Goal: Task Accomplishment & Management: Manage account settings

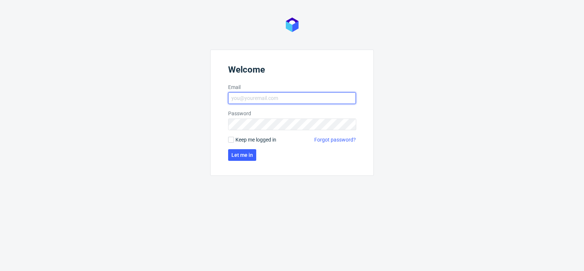
type input "matteo.corsico@packhelp.com"
click at [237, 139] on span "Keep me logged in" at bounding box center [255, 139] width 41 height 7
click at [234, 139] on input "Keep me logged in" at bounding box center [231, 140] width 6 height 6
checkbox input "true"
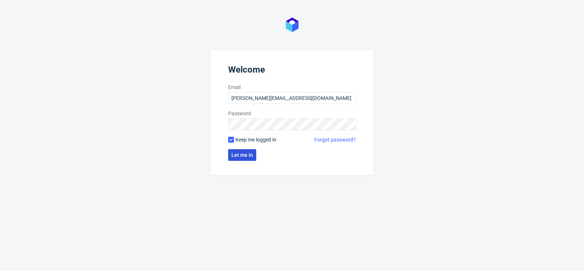
click at [238, 151] on button "Let me in" at bounding box center [242, 155] width 28 height 12
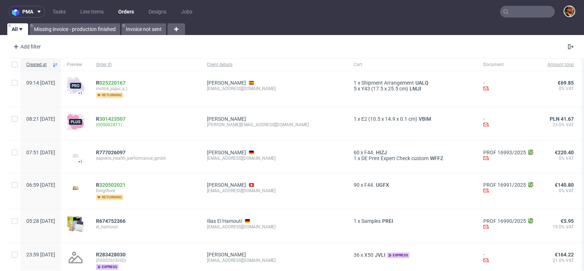
click at [516, 8] on input "text" at bounding box center [527, 12] width 55 height 12
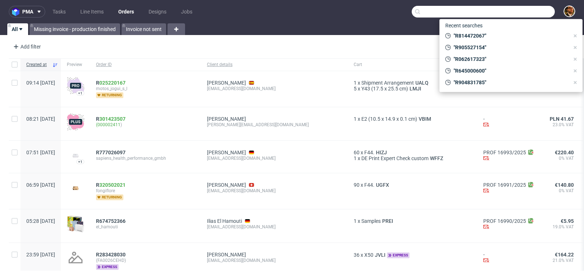
paste input "WW 5936090"
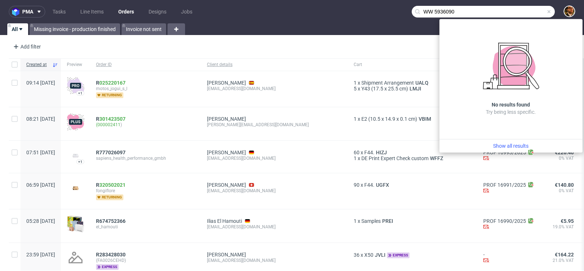
click at [428, 11] on input "WW 5936090" at bounding box center [483, 12] width 143 height 12
drag, startPoint x: 456, startPoint y: 11, endPoint x: 379, endPoint y: 4, distance: 76.9
click at [379, 4] on nav "pma Tasks Line Items Orders Designs Jobs WW5936090" at bounding box center [292, 11] width 584 height 23
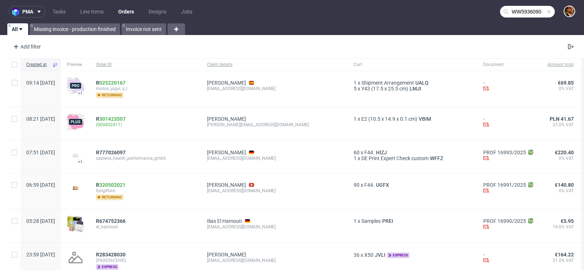
paste input "92591776992"
type input "9259177699"
click at [546, 12] on span at bounding box center [549, 12] width 6 height 6
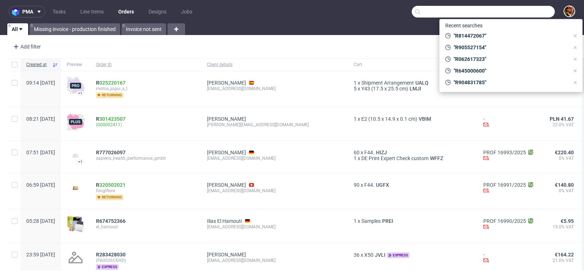
click at [526, 11] on input "text" at bounding box center [483, 12] width 143 height 12
paste input "92591776992"
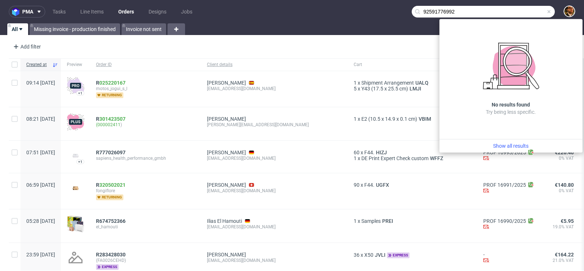
type input "92591776992"
click at [428, 44] on div "Add filter Hide filters Clear all" at bounding box center [292, 47] width 584 height 18
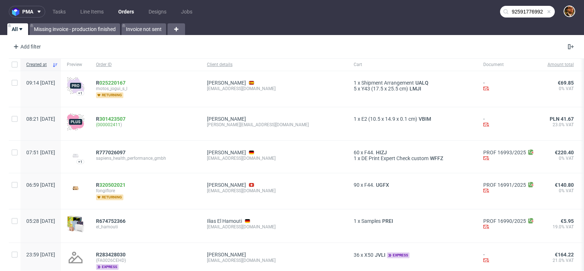
click at [546, 12] on span at bounding box center [549, 12] width 6 height 6
click at [520, 11] on input "text" at bounding box center [527, 12] width 55 height 12
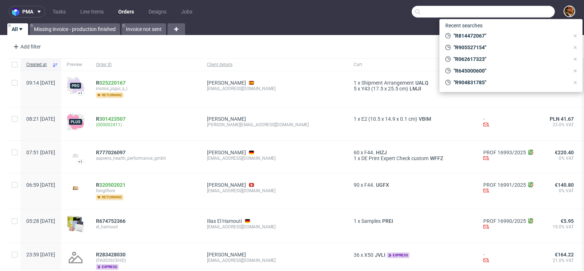
paste input "R356609321"
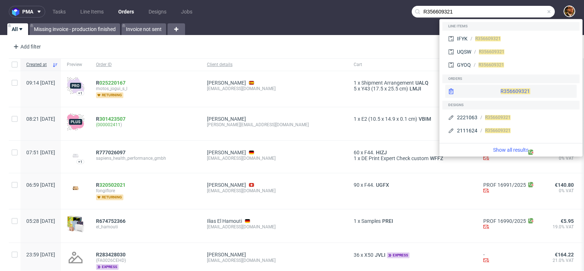
type input "R356609321"
click at [497, 95] on div "R356609321" at bounding box center [510, 91] width 131 height 13
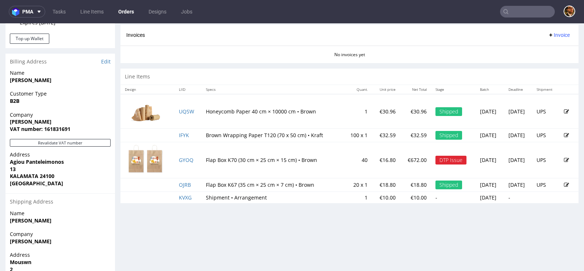
scroll to position [307, 0]
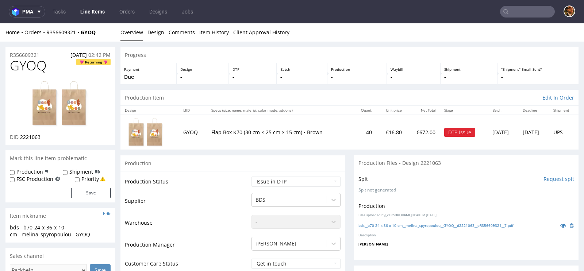
scroll to position [84, 0]
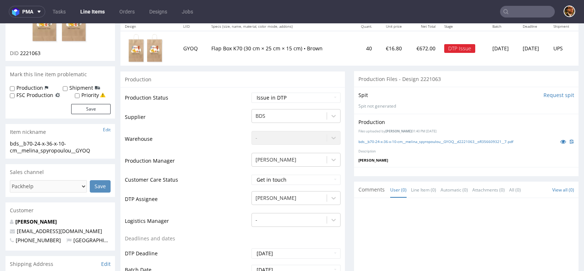
click at [397, 154] on div "Production Files uploaded by Jan Kocik 01:40 PM June 12th, 2025 bds__b70-24-x-3…" at bounding box center [466, 140] width 224 height 53
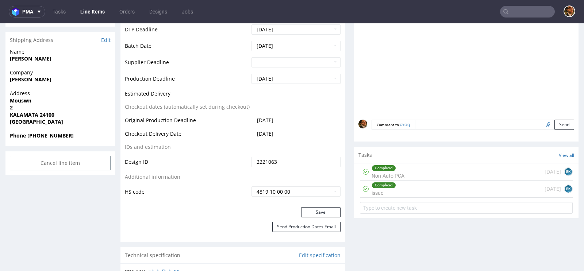
scroll to position [323, 0]
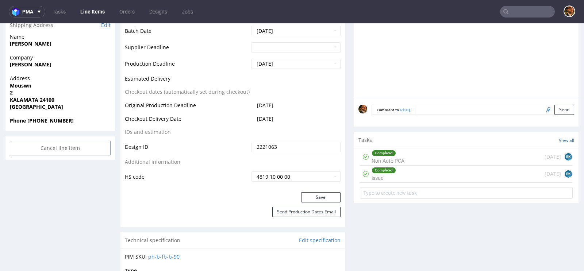
click at [418, 158] on div "Completed Non-Auto PCA 2 months ago BK" at bounding box center [466, 157] width 213 height 17
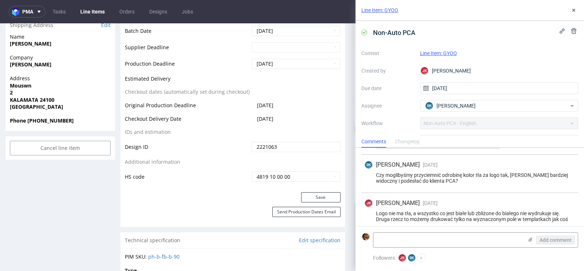
scroll to position [516, 0]
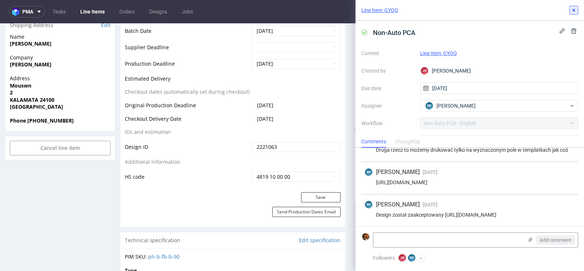
click at [569, 13] on button at bounding box center [573, 10] width 9 height 9
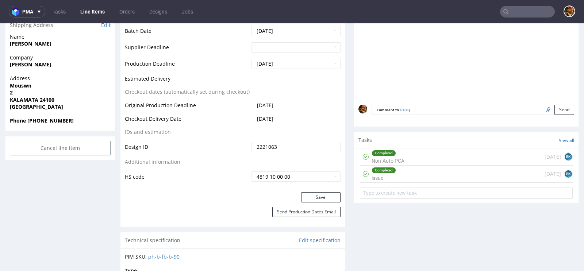
click at [432, 172] on div "Completed issue 25 days ago BK" at bounding box center [466, 174] width 213 height 17
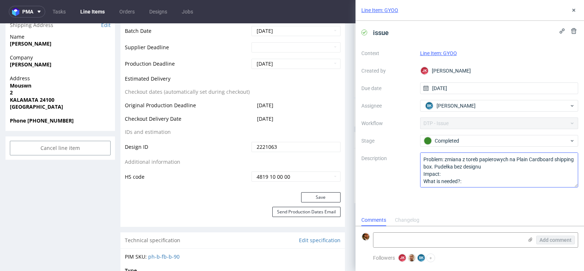
scroll to position [0, 0]
click at [572, 11] on icon at bounding box center [574, 10] width 6 height 6
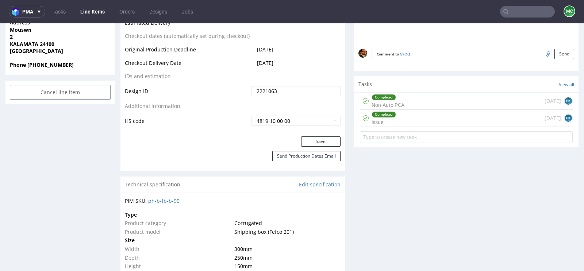
scroll to position [395, 0]
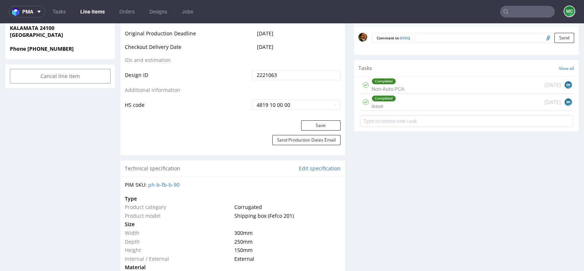
click at [405, 100] on div "Completed issue 25 days ago BK" at bounding box center [466, 102] width 213 height 17
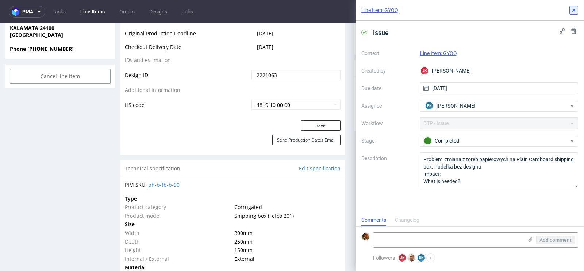
click at [576, 9] on icon at bounding box center [574, 10] width 6 height 6
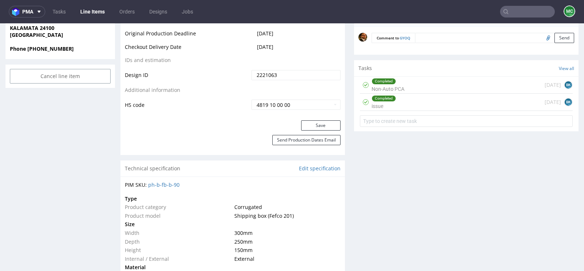
click at [428, 83] on div "Completed Non-Auto PCA 2 months ago BK" at bounding box center [466, 85] width 213 height 17
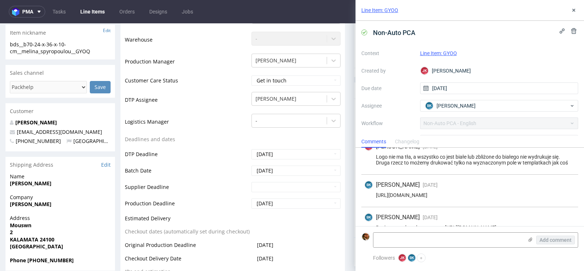
scroll to position [498, 0]
drag, startPoint x: 554, startPoint y: 195, endPoint x: 374, endPoint y: 195, distance: 180.6
click at [374, 195] on div "https://app-eu1.hubspot.com/contacts/25600958/record/0-5/160279292118/" at bounding box center [469, 197] width 211 height 6
copy div "https://app-eu1.hubspot.com/contacts/25600958/record/0-5/160279292118/"
click at [575, 11] on icon at bounding box center [574, 10] width 6 height 6
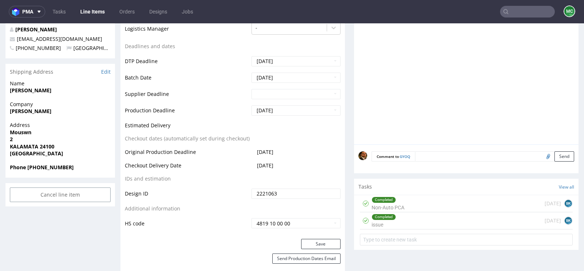
scroll to position [286, 0]
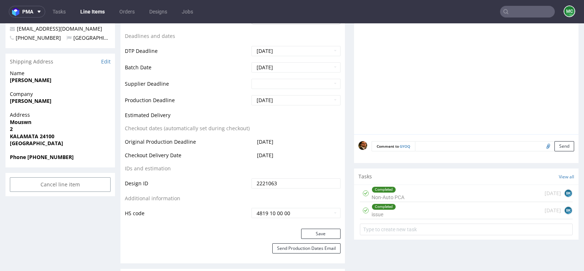
click at [410, 211] on div "Completed issue 25 days ago BK" at bounding box center [466, 210] width 213 height 17
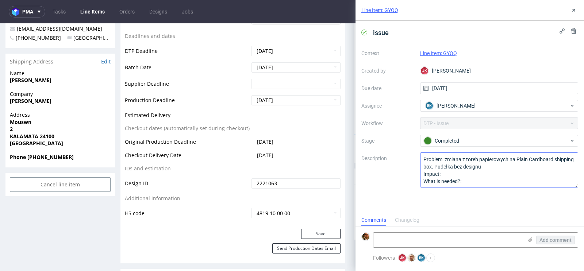
scroll to position [0, 0]
click at [574, 12] on icon at bounding box center [574, 10] width 6 height 6
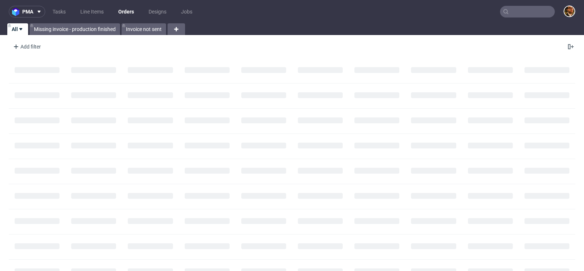
click at [511, 12] on input "text" at bounding box center [527, 12] width 55 height 12
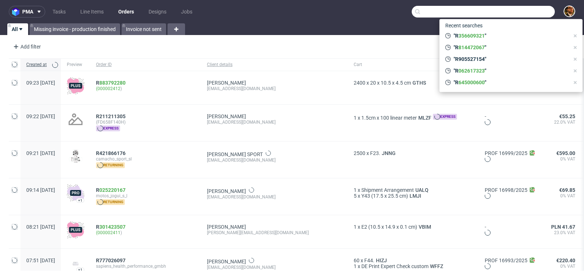
paste input "R356609321"
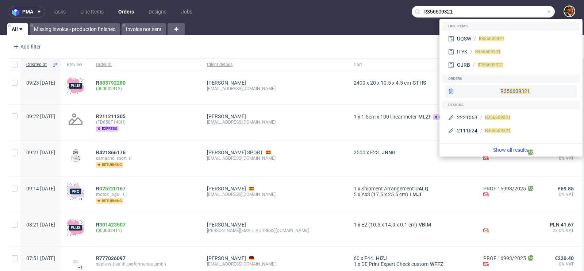
type input "R356609321"
click at [497, 89] on div "R 356609321" at bounding box center [510, 91] width 131 height 13
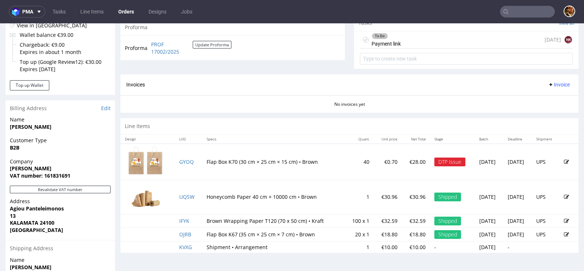
scroll to position [273, 0]
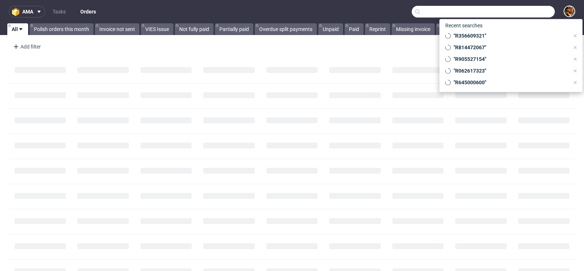
click at [513, 17] on input "text" at bounding box center [483, 12] width 143 height 12
paste input "R535942301"
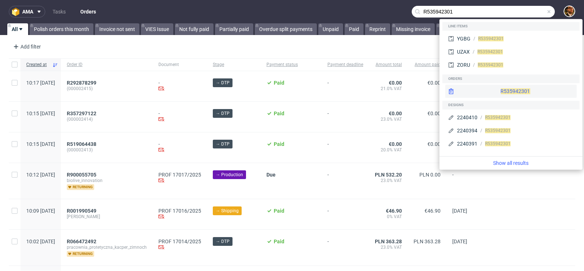
type input "R535942301"
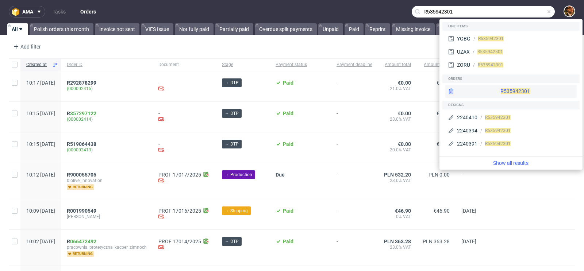
click at [493, 92] on div "R535942301" at bounding box center [510, 91] width 131 height 13
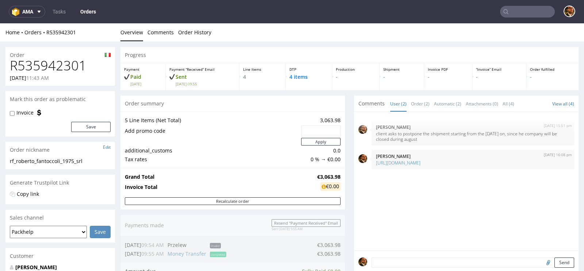
click at [512, 12] on input "text" at bounding box center [527, 12] width 55 height 12
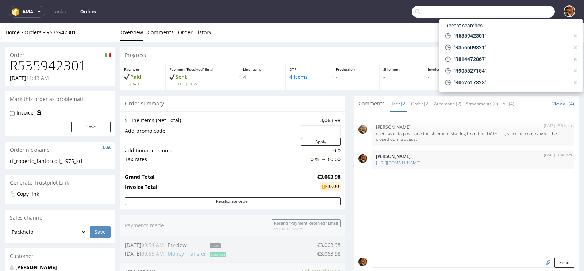
paste input "jin94wuji@gmail.com"
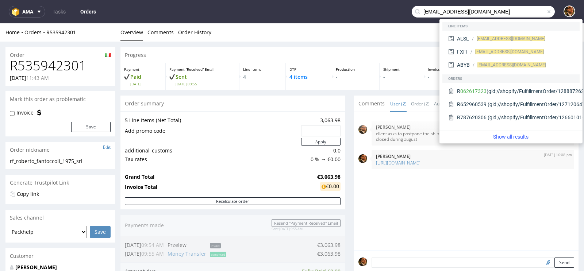
type input "jin94wuji@gmail.com"
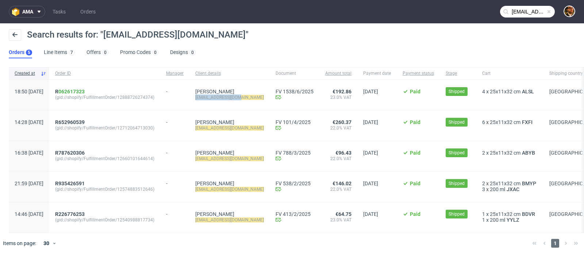
drag, startPoint x: 257, startPoint y: 97, endPoint x: 211, endPoint y: 97, distance: 45.6
click at [211, 97] on div "jinqing Li jin94wuji@gmail.com" at bounding box center [229, 95] width 80 height 30
copy mark "jin94wuji@gmail.com"
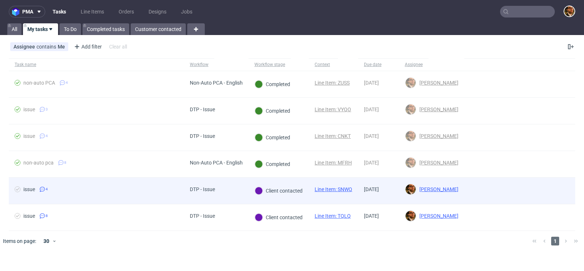
click at [565, 188] on div at bounding box center [519, 191] width 111 height 26
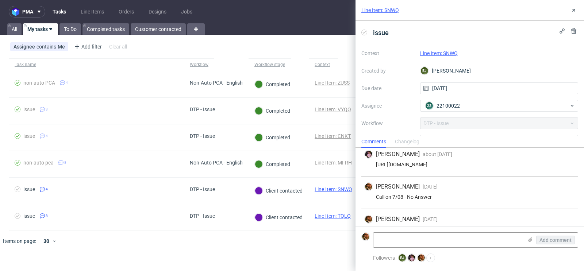
scroll to position [50, 0]
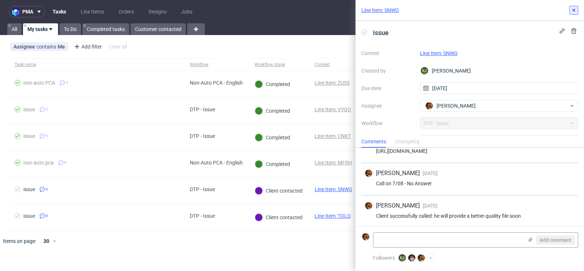
click at [574, 11] on icon at bounding box center [574, 10] width 6 height 6
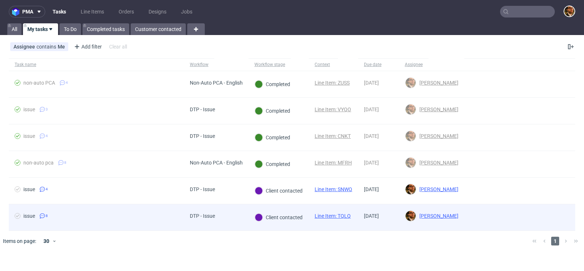
click at [554, 212] on div at bounding box center [519, 217] width 111 height 26
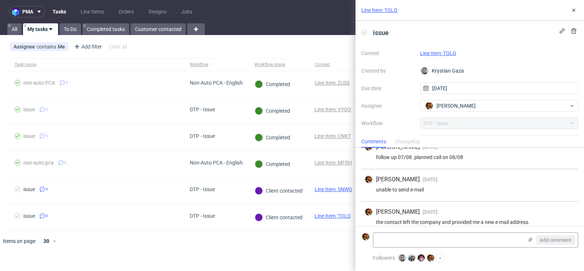
scroll to position [179, 0]
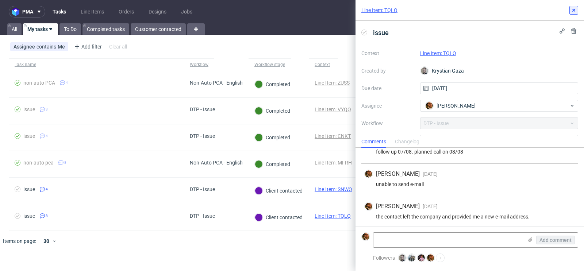
click at [571, 12] on icon at bounding box center [574, 10] width 6 height 6
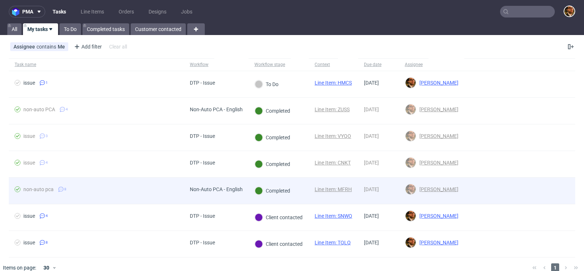
scroll to position [8, 0]
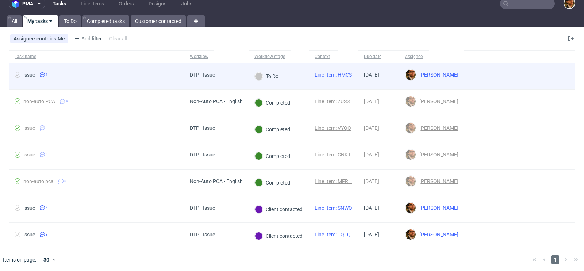
click at [549, 76] on div at bounding box center [519, 76] width 111 height 26
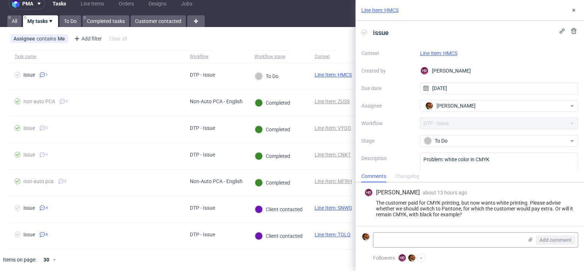
click at [301, 36] on div "Assignee contains Me Add filter Hide filters Clear all" at bounding box center [292, 39] width 584 height 18
click at [574, 11] on use at bounding box center [573, 10] width 3 height 3
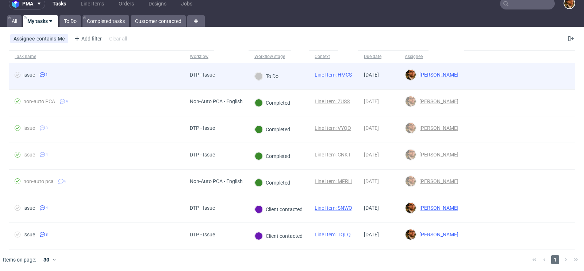
click at [329, 73] on link "Line Item: HMCS" at bounding box center [333, 75] width 37 height 6
click at [543, 77] on div at bounding box center [519, 76] width 111 height 26
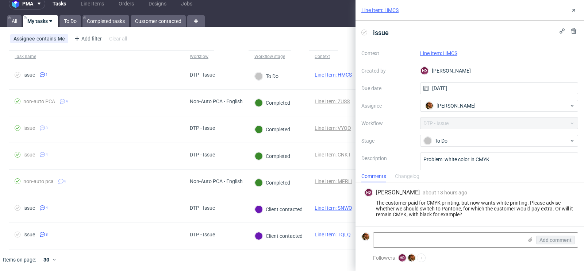
click at [446, 51] on link "Line Item: HMCS" at bounding box center [438, 53] width 37 height 6
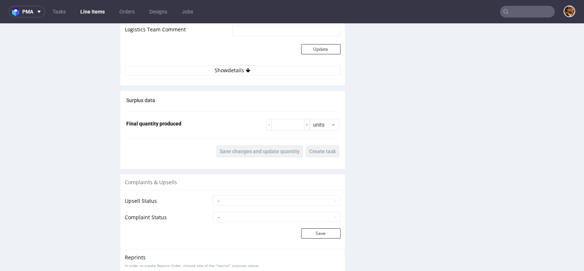
scroll to position [906, 0]
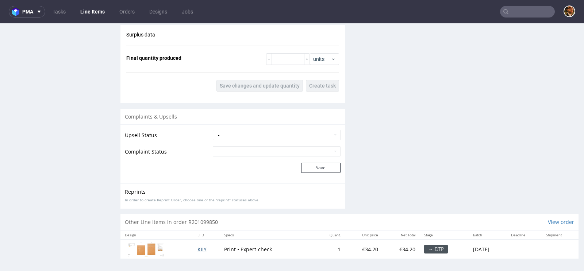
click at [199, 249] on span "KIIY" at bounding box center [201, 249] width 9 height 7
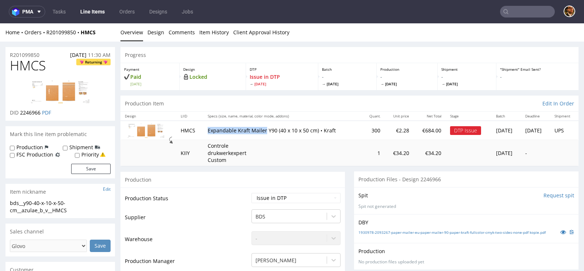
drag, startPoint x: 258, startPoint y: 129, endPoint x: 203, endPoint y: 130, distance: 55.1
click at [208, 130] on p "Expandable Kraft Mailer Y90 (40 x 10 x 50 cm) • Kraft" at bounding box center [283, 130] width 150 height 7
copy p "Expandable Kraft Mailer"
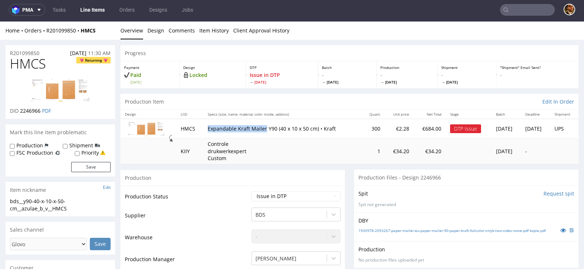
drag, startPoint x: 259, startPoint y: 128, endPoint x: 202, endPoint y: 128, distance: 56.6
click at [208, 128] on p "Expandable Kraft Mailer Y90 (40 x 10 x 50 cm) • Kraft" at bounding box center [283, 128] width 150 height 7
copy p "Expandable Kraft Mailer"
click at [60, 27] on div "Home Orders R201099850 HMCS" at bounding box center [59, 30] width 109 height 7
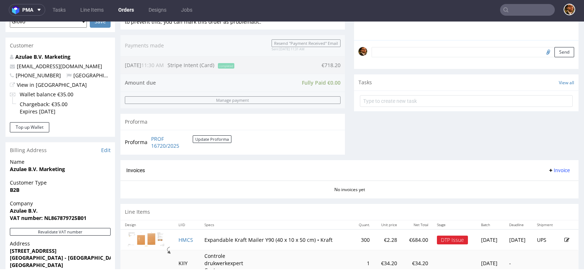
scroll to position [243, 0]
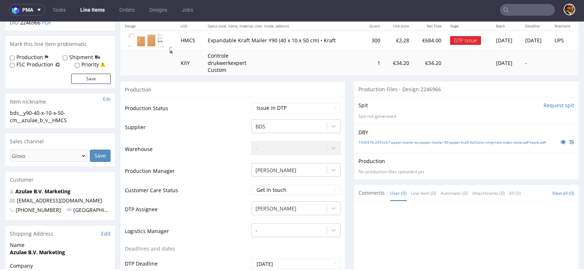
scroll to position [97, 0]
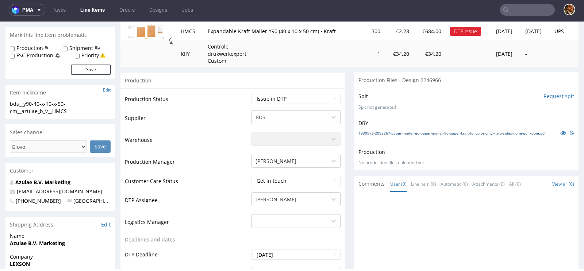
click at [411, 132] on link "1930978-2093267-paper-mailer-eu-paper-mailer-90-paper-kraft-fullcolor-cmyk-two-…" at bounding box center [451, 133] width 187 height 5
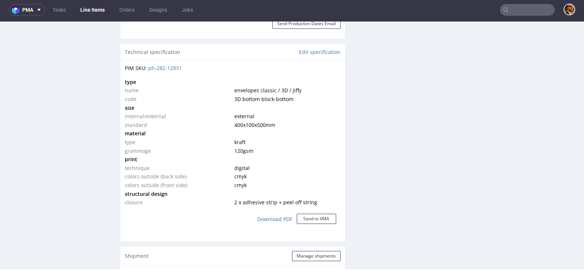
scroll to position [530, 0]
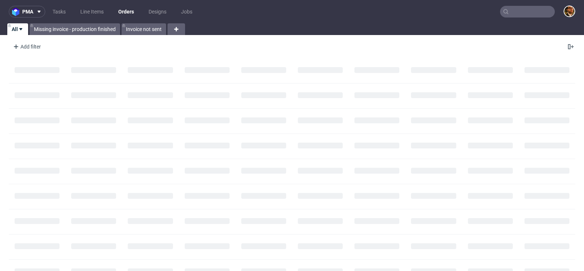
click at [512, 11] on input "text" at bounding box center [527, 12] width 55 height 12
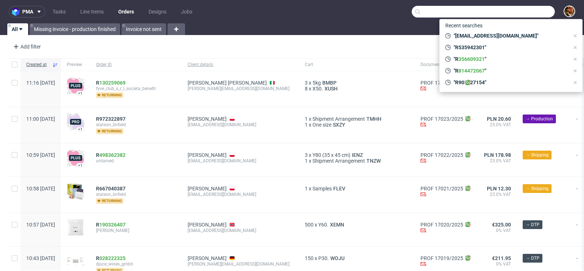
paste input "[EMAIL_ADDRESS][DOMAIN_NAME]"
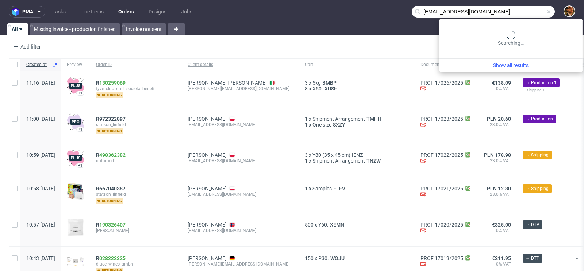
type input "[EMAIL_ADDRESS][DOMAIN_NAME]"
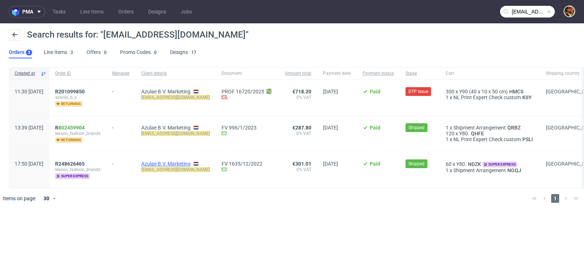
click at [179, 162] on link "Azulae B.V. Marketing" at bounding box center [165, 164] width 49 height 6
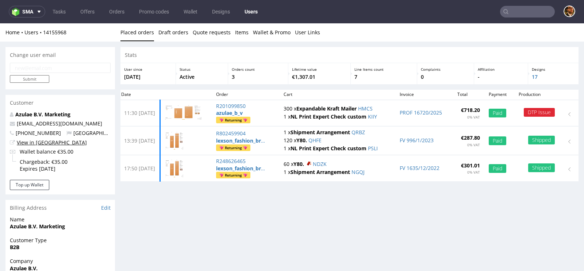
click at [43, 142] on link "View in [GEOGRAPHIC_DATA]" at bounding box center [52, 142] width 70 height 7
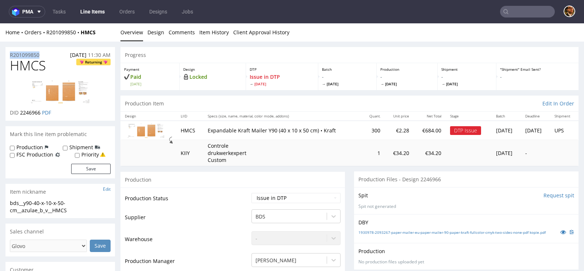
drag, startPoint x: 47, startPoint y: 53, endPoint x: 7, endPoint y: 54, distance: 39.8
click at [7, 54] on div "R201099850 [DATE] 11:30 AM" at bounding box center [59, 53] width 109 height 12
copy p "R201099850"
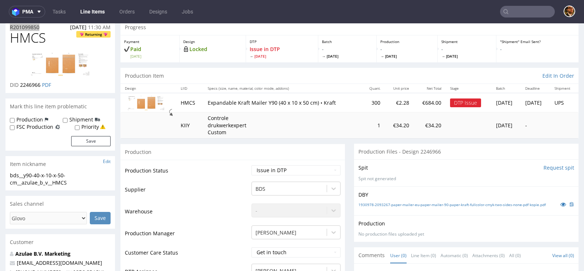
scroll to position [91, 0]
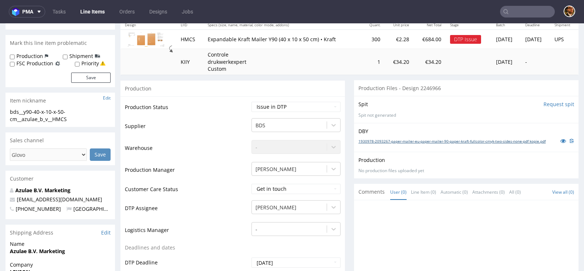
click at [363, 144] on link "1930978-2093267-paper-mailer-eu-paper-mailer-90-paper-kraft-fullcolor-cmyk-two-…" at bounding box center [451, 141] width 187 height 5
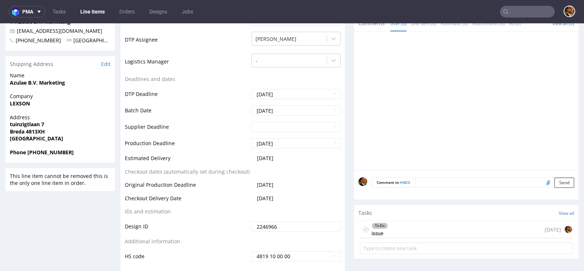
scroll to position [311, 0]
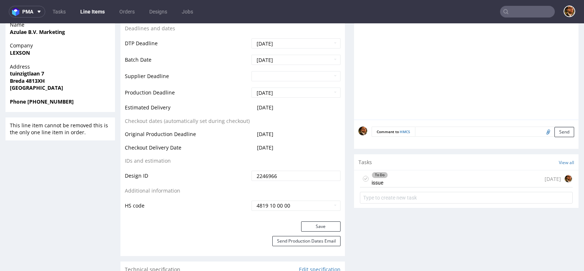
click at [376, 187] on div "To Do issue" at bounding box center [379, 178] width 16 height 17
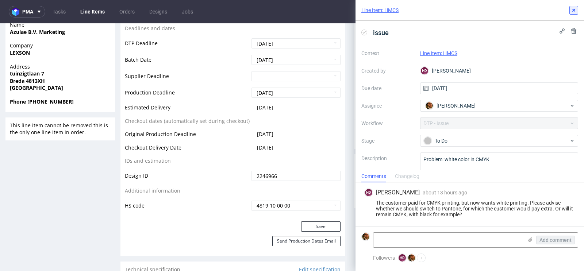
click at [575, 11] on icon at bounding box center [574, 10] width 6 height 6
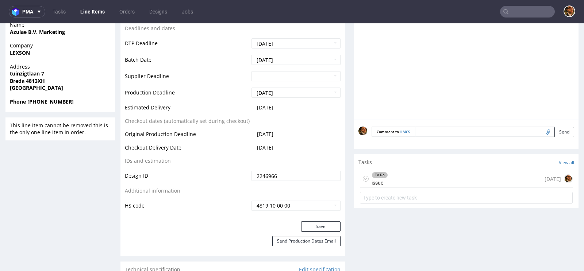
click at [409, 188] on div "To Do issue 1 day ago" at bounding box center [466, 178] width 213 height 17
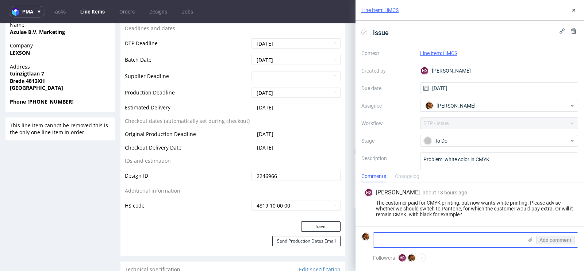
click at [404, 240] on textarea at bounding box center [448, 240] width 150 height 15
paste textarea "https://app-eu1.hubspot.com/contacts/25600958/record/0-5/204168078537/"
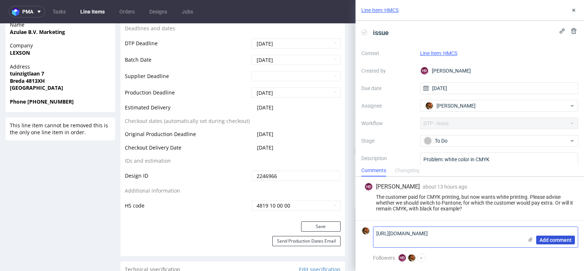
type textarea "https://app-eu1.hubspot.com/contacts/25600958/record/0-5/204168078537/"
click at [551, 239] on span "Add comment" at bounding box center [555, 240] width 32 height 5
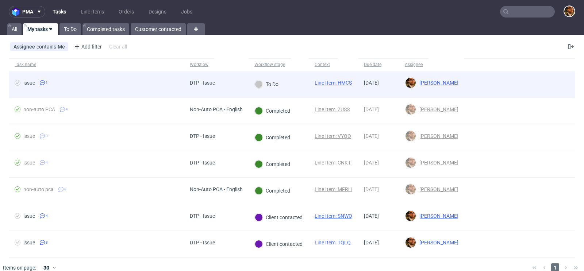
click at [548, 83] on div at bounding box center [519, 84] width 111 height 26
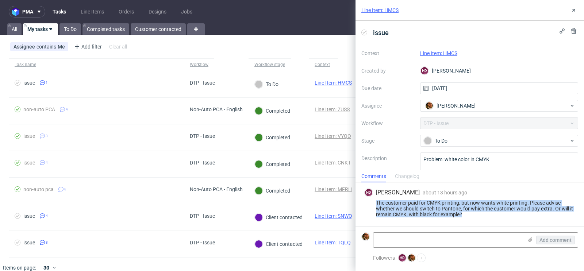
drag, startPoint x: 465, startPoint y: 214, endPoint x: 367, endPoint y: 203, distance: 98.5
click at [367, 203] on div "The customer paid for CMYK printing, but now wants white printing. Please advis…" at bounding box center [469, 209] width 211 height 18
copy div "The customer paid for CMYK printing, but now wants white printing. Please advis…"
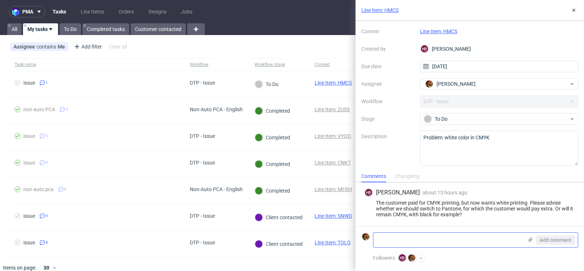
click at [454, 240] on textarea at bounding box center [448, 240] width 150 height 15
click at [520, 119] on div "To Do" at bounding box center [496, 119] width 145 height 8
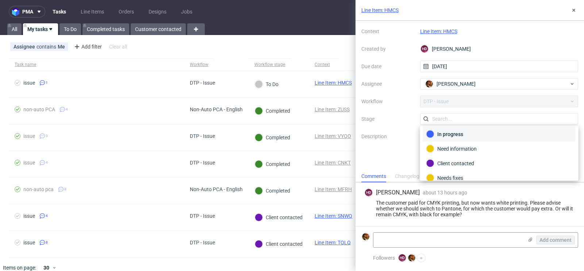
scroll to position [24, 0]
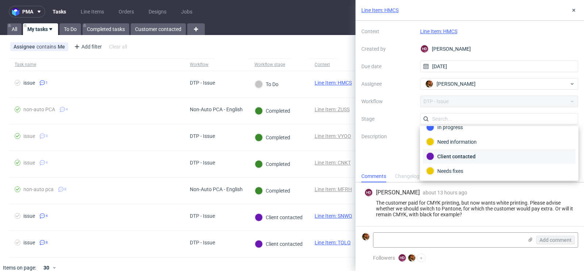
click at [471, 155] on div "Client contacted" at bounding box center [499, 157] width 146 height 8
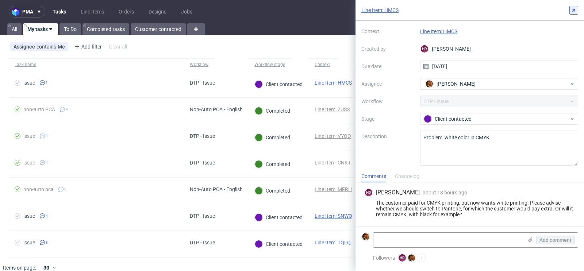
click at [571, 9] on icon at bounding box center [574, 10] width 6 height 6
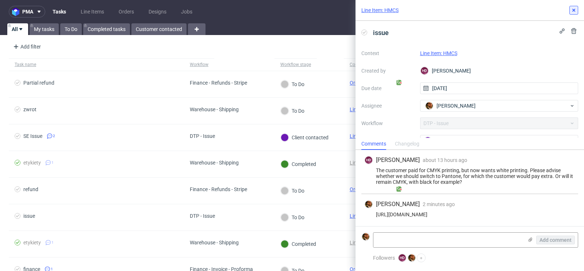
click at [573, 13] on icon at bounding box center [574, 10] width 6 height 6
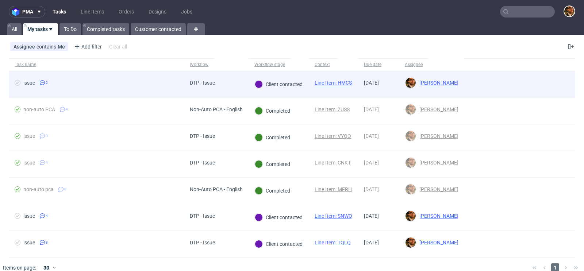
click at [547, 85] on div at bounding box center [519, 84] width 111 height 26
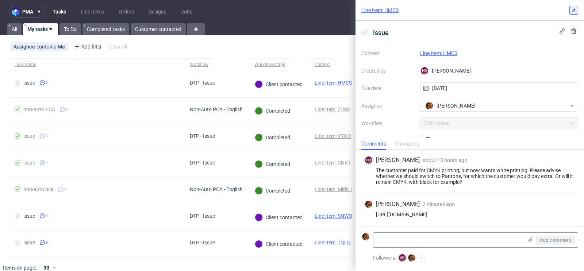
click at [575, 9] on icon at bounding box center [574, 10] width 6 height 6
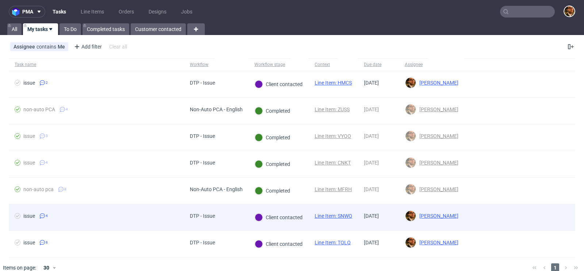
click at [566, 227] on div at bounding box center [519, 217] width 111 height 26
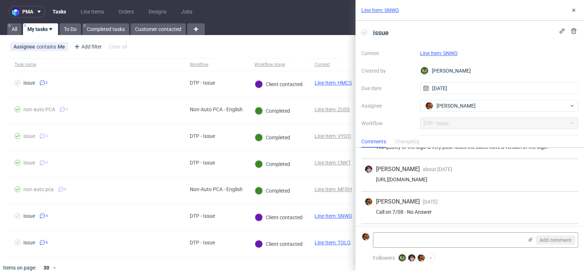
scroll to position [50, 0]
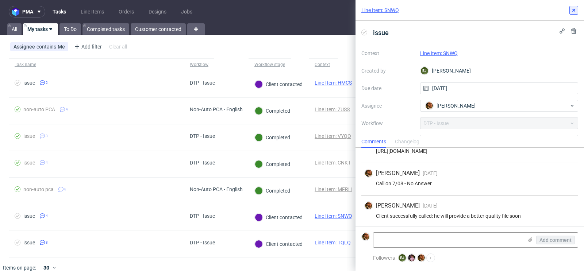
click at [573, 10] on use at bounding box center [573, 10] width 3 height 3
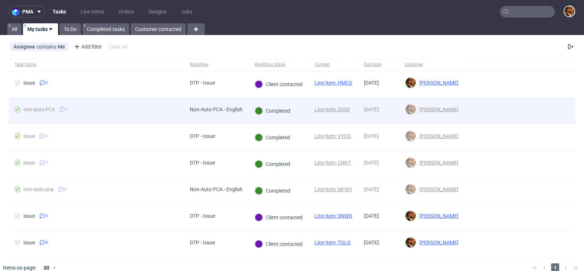
click at [554, 108] on div at bounding box center [519, 111] width 111 height 26
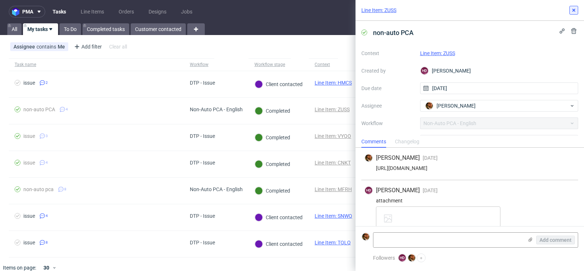
click at [573, 10] on icon at bounding box center [574, 10] width 6 height 6
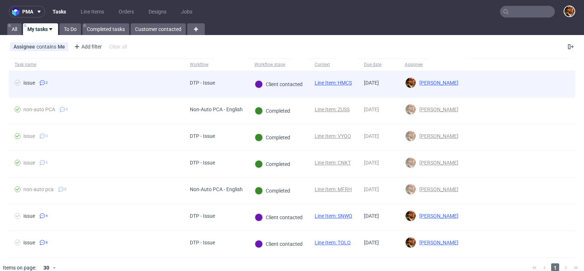
click at [547, 79] on div at bounding box center [519, 84] width 111 height 26
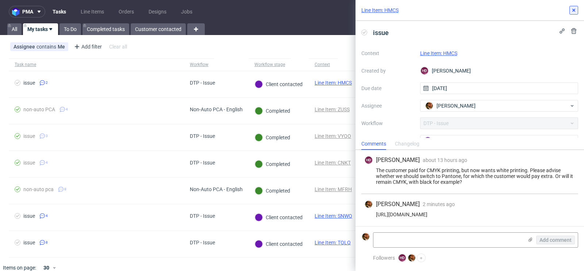
click at [575, 12] on icon at bounding box center [574, 10] width 6 height 6
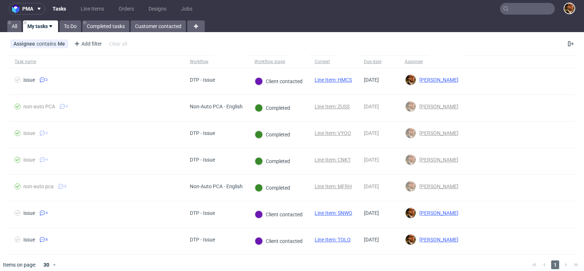
scroll to position [8, 0]
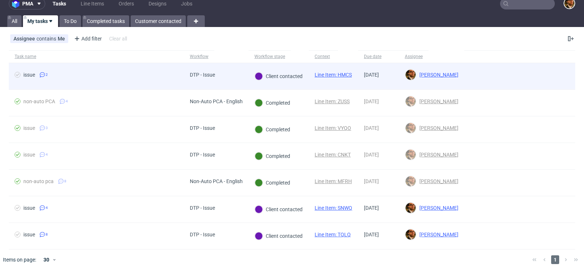
click at [542, 74] on div at bounding box center [519, 76] width 111 height 26
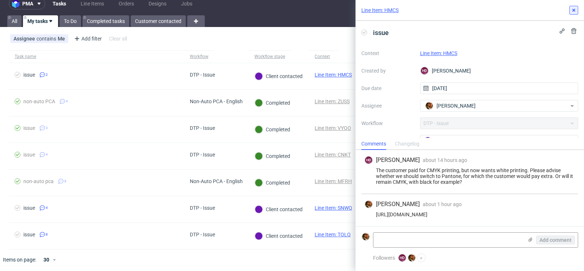
click at [577, 11] on button at bounding box center [573, 10] width 9 height 9
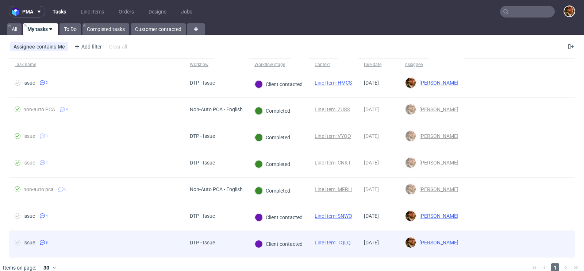
click at [548, 242] on div at bounding box center [519, 244] width 111 height 26
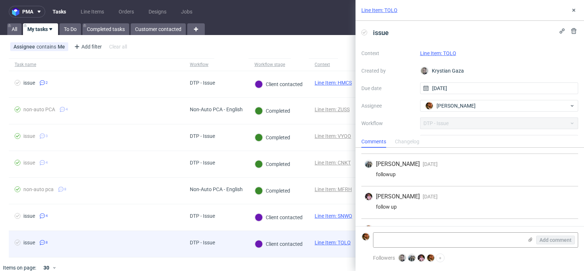
scroll to position [179, 0]
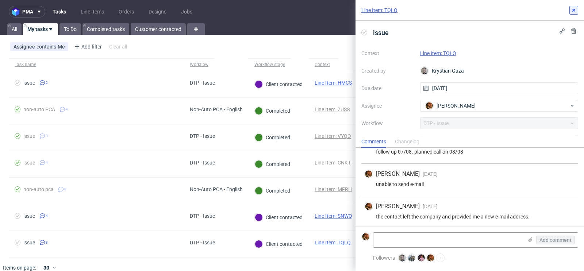
click at [573, 8] on icon at bounding box center [574, 10] width 6 height 6
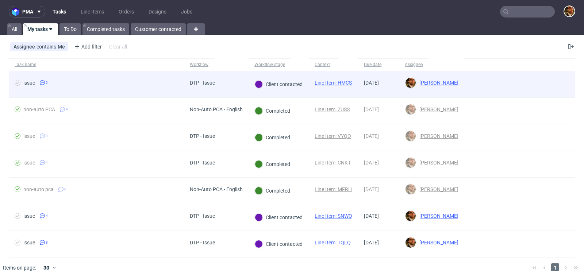
click at [554, 80] on div at bounding box center [519, 84] width 111 height 26
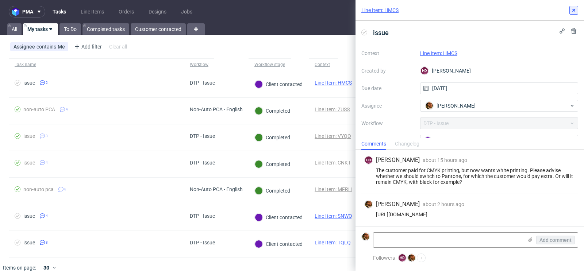
click at [574, 10] on icon at bounding box center [574, 10] width 6 height 6
